Goal: Information Seeking & Learning: Learn about a topic

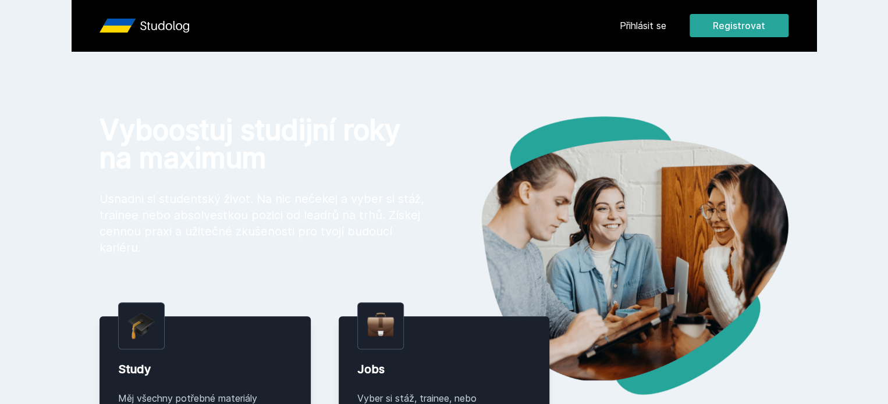
click at [666, 27] on link "Přihlásit se" at bounding box center [643, 26] width 47 height 14
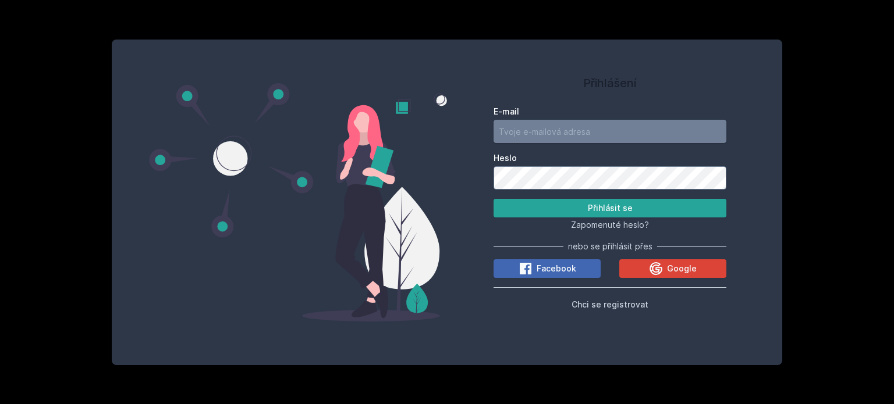
type input "[EMAIL_ADDRESS][DOMAIN_NAME]"
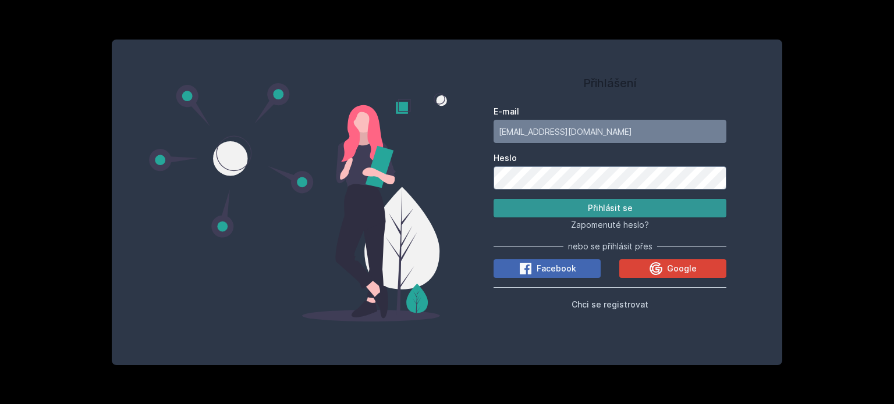
click at [614, 211] on button "Přihlásit se" at bounding box center [609, 208] width 233 height 19
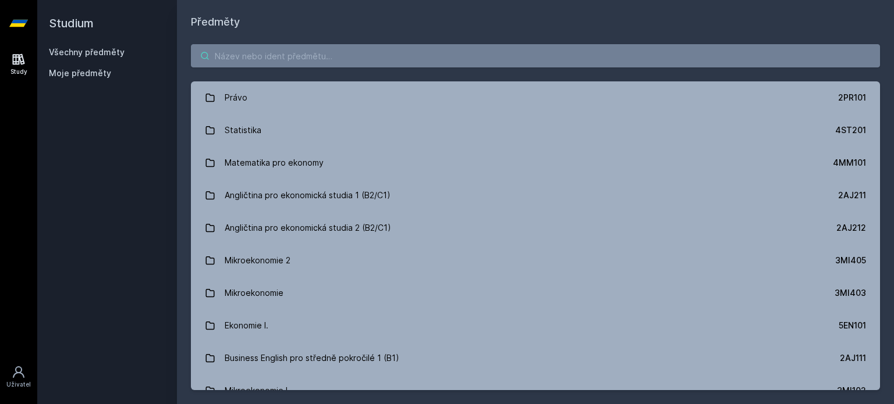
click at [336, 58] on input "search" at bounding box center [535, 55] width 689 height 23
paste input "4IT482"
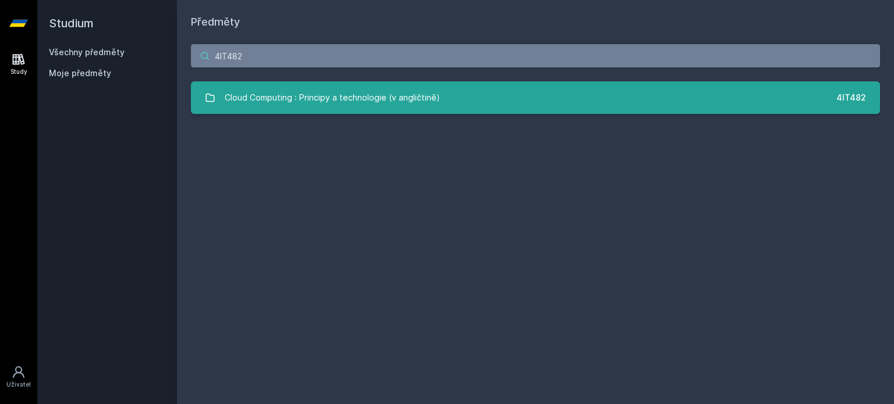
type input "4IT482"
click at [280, 101] on div "Cloud Computing : Principy a technologie (v angličtině)" at bounding box center [332, 97] width 215 height 23
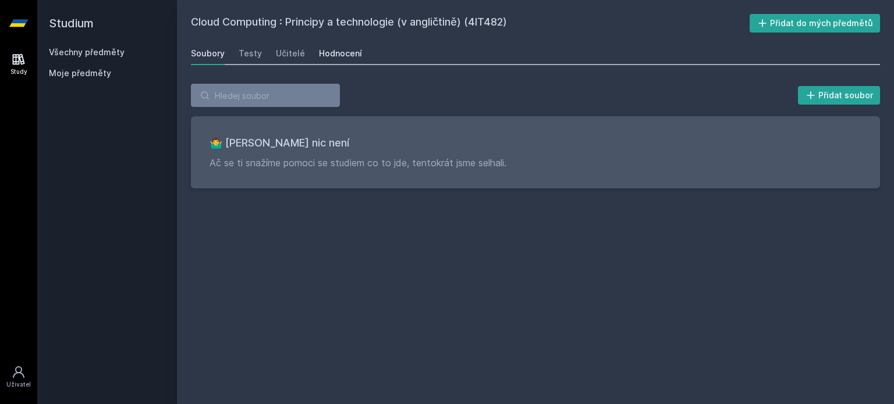
click at [334, 44] on link "Hodnocení" at bounding box center [340, 53] width 43 height 23
